Goal: Information Seeking & Learning: Learn about a topic

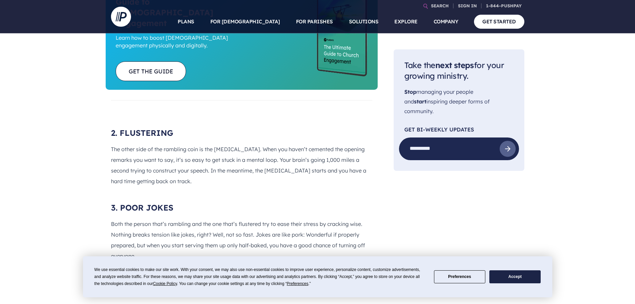
scroll to position [433, 0]
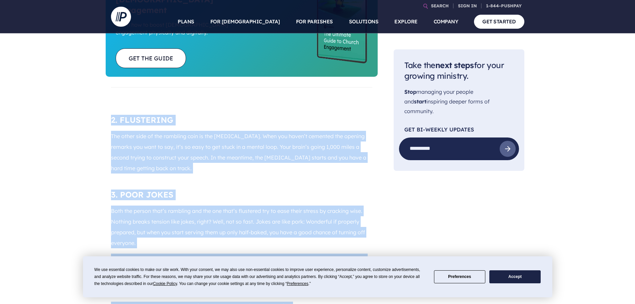
drag, startPoint x: 107, startPoint y: 70, endPoint x: 315, endPoint y: 244, distance: 271.4
copy div "2. FLUSTERING The other side of the rambling coin is the [MEDICAL_DATA]. When y…"
click at [511, 276] on button "Accept" at bounding box center [514, 276] width 51 height 13
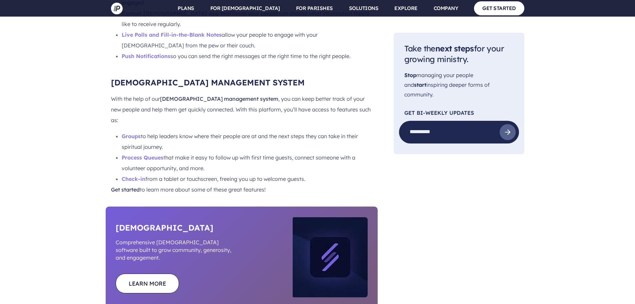
scroll to position [3525, 0]
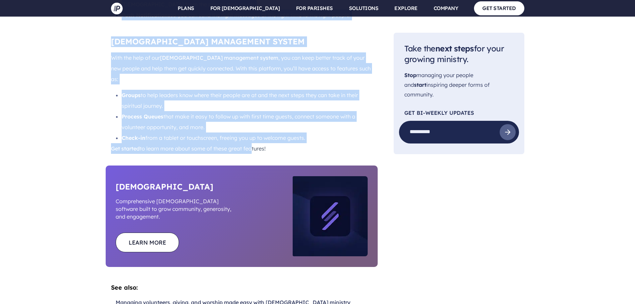
drag, startPoint x: 110, startPoint y: 106, endPoint x: 249, endPoint y: 51, distance: 150.1
copy div "Lo’i dolors amet conse adi elitseddo eiusmo te incididunt utla etdo ma al enima…"
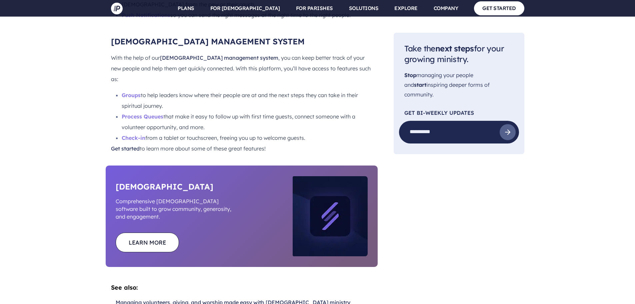
click at [272, 143] on p "Get started to learn more about some of these great features!" at bounding box center [241, 148] width 261 height 11
drag, startPoint x: 250, startPoint y: 56, endPoint x: 269, endPoint y: 56, distance: 19.3
click at [269, 143] on p "Get started to learn more about some of these great features!" at bounding box center [241, 148] width 261 height 11
copy p "atures!"
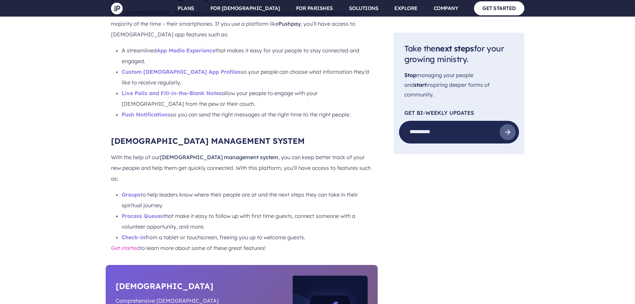
scroll to position [3425, 0]
